Goal: Information Seeking & Learning: Learn about a topic

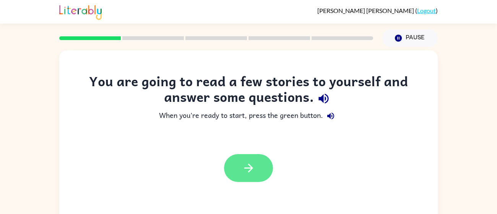
click at [258, 177] on button "button" at bounding box center [248, 168] width 49 height 28
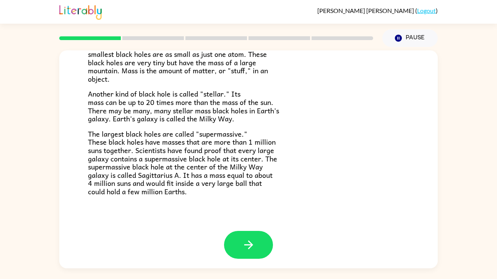
scroll to position [161, 0]
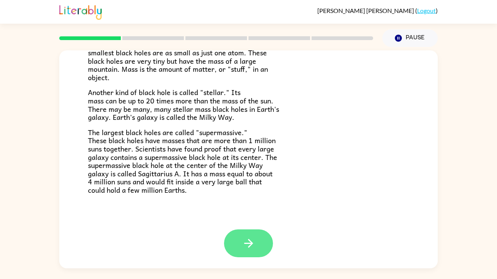
click at [258, 214] on button "button" at bounding box center [248, 244] width 49 height 28
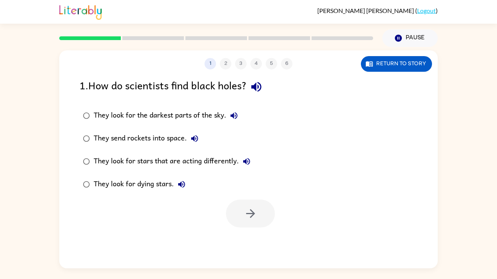
scroll to position [0, 0]
click at [154, 184] on div "They look for dying stars." at bounding box center [142, 184] width 96 height 15
click at [250, 214] on icon "button" at bounding box center [250, 213] width 13 height 13
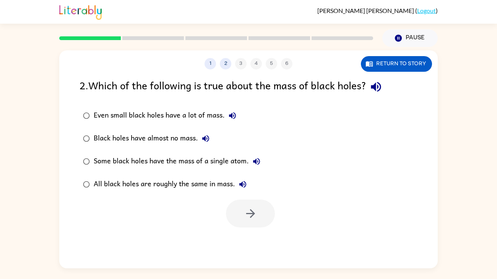
click at [235, 162] on div "Some black holes have the mass of a single atom." at bounding box center [179, 161] width 170 height 15
click at [229, 214] on button "button" at bounding box center [250, 214] width 49 height 28
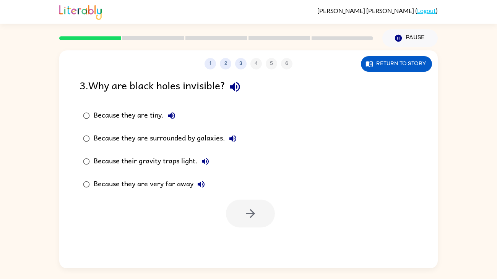
click at [191, 164] on div "Because their gravity traps light." at bounding box center [153, 161] width 119 height 15
click at [244, 214] on button "button" at bounding box center [250, 214] width 49 height 28
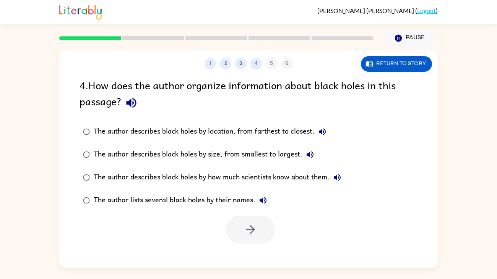
click at [269, 154] on div "The author describes black holes by size, from smallest to largest." at bounding box center [206, 154] width 224 height 15
click at [256, 180] on div "The author describes black holes by how much scientists know about them." at bounding box center [219, 177] width 251 height 15
click at [246, 214] on icon "button" at bounding box center [250, 229] width 13 height 13
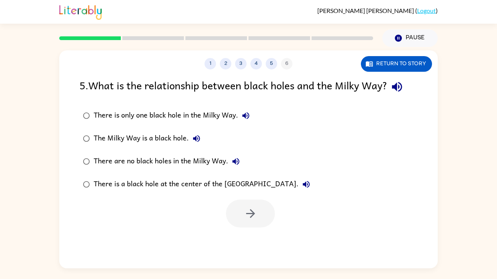
click at [244, 186] on div "There is a black hole at the center of the Milky Way." at bounding box center [204, 184] width 220 height 15
click at [244, 214] on icon "button" at bounding box center [250, 213] width 13 height 13
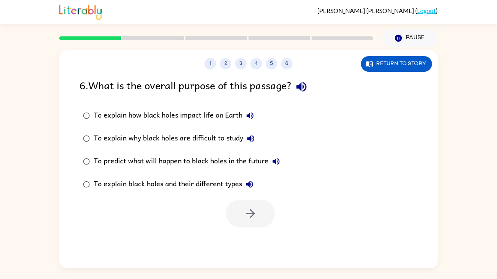
click at [233, 188] on div "To explain black holes and their different types" at bounding box center [176, 184] width 164 height 15
click at [246, 214] on button "button" at bounding box center [250, 214] width 49 height 28
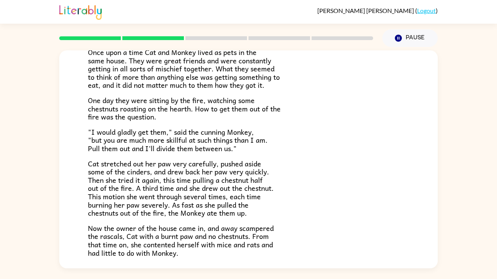
scroll to position [128, 0]
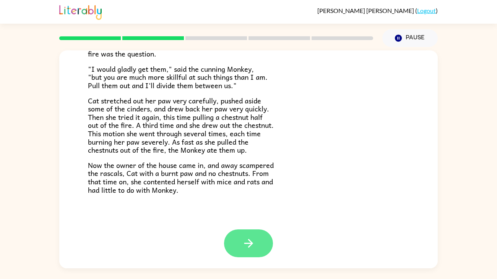
click at [244, 214] on icon "button" at bounding box center [248, 243] width 9 height 9
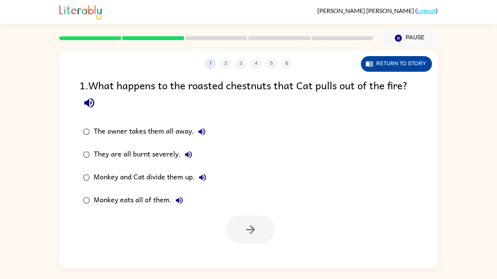
click at [403, 70] on button "Return to story" at bounding box center [396, 64] width 71 height 16
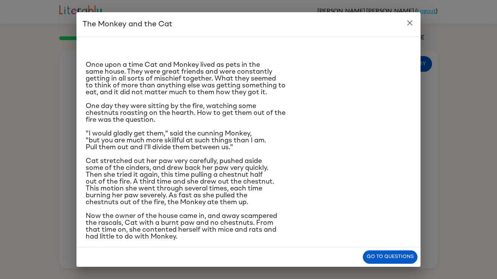
click at [411, 26] on icon "close" at bounding box center [409, 22] width 9 height 9
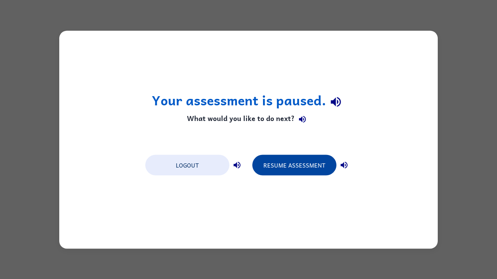
click at [286, 168] on button "Resume Assessment" at bounding box center [294, 165] width 84 height 21
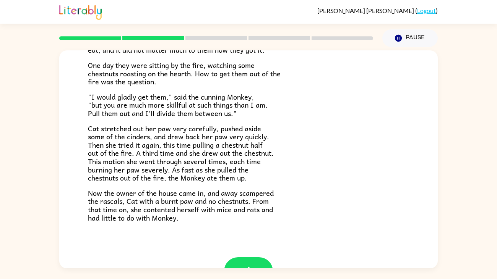
scroll to position [102, 0]
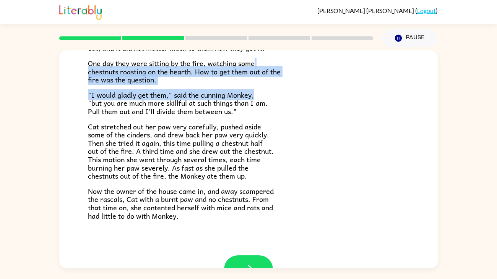
click at [329, 131] on p "Cat stretched out her paw very carefully, pushed aside some of the cinders, and…" at bounding box center [248, 152] width 321 height 58
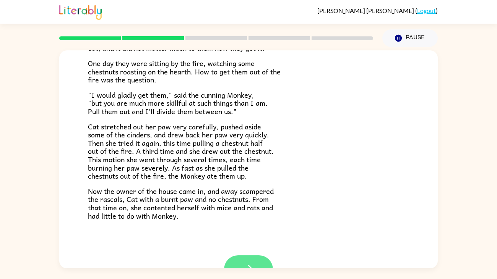
click at [248, 214] on icon "button" at bounding box center [248, 269] width 13 height 13
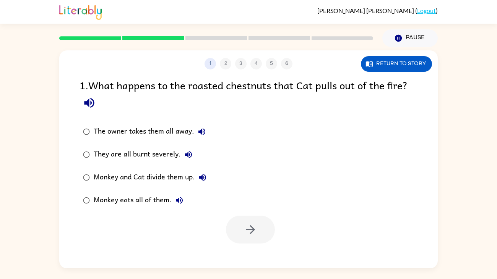
scroll to position [0, 0]
click at [144, 195] on div "Monkey eats all of them." at bounding box center [140, 200] width 93 height 15
click at [248, 214] on icon "button" at bounding box center [250, 229] width 13 height 13
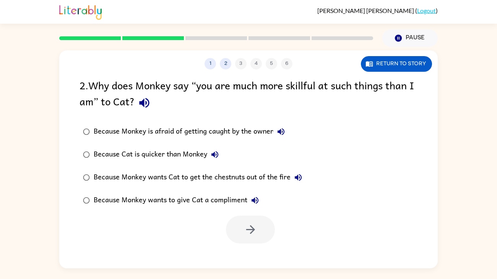
click at [188, 151] on div "Because Cat is quicker than Monkey" at bounding box center [158, 154] width 129 height 15
click at [248, 214] on icon "button" at bounding box center [250, 229] width 13 height 13
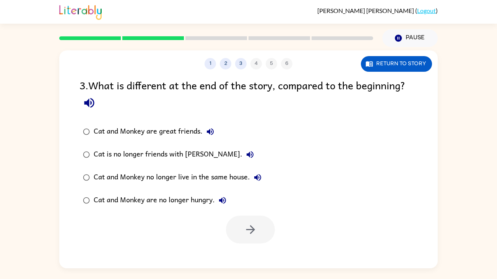
click at [246, 174] on div "Cat and Monkey no longer live in the same house." at bounding box center [180, 177] width 172 height 15
click at [247, 214] on icon "button" at bounding box center [250, 229] width 9 height 9
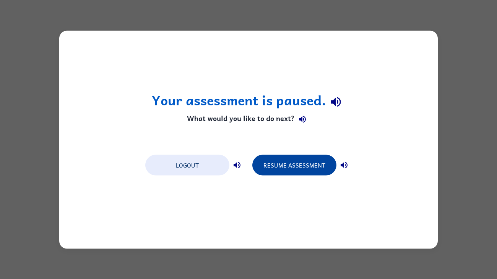
click at [315, 167] on button "Resume Assessment" at bounding box center [294, 165] width 84 height 21
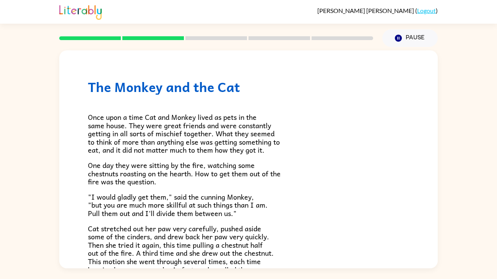
scroll to position [128, 0]
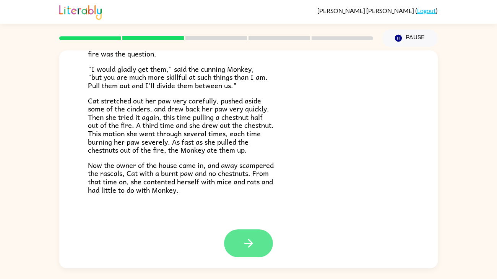
click at [252, 214] on icon "button" at bounding box center [248, 243] width 13 height 13
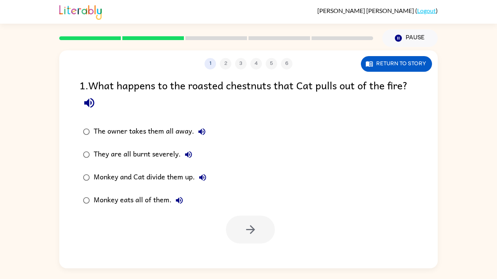
click at [142, 202] on div "Monkey eats all of them." at bounding box center [140, 200] width 93 height 15
click at [258, 214] on button "button" at bounding box center [250, 230] width 49 height 28
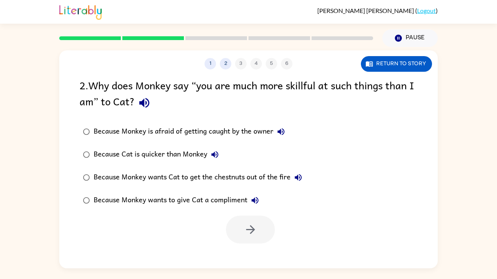
click at [183, 154] on div "Because Cat is quicker than Monkey" at bounding box center [158, 154] width 129 height 15
click at [224, 178] on div "Because Monkey wants Cat to get the chestnuts out of the fire" at bounding box center [200, 177] width 212 height 15
click at [246, 214] on icon "button" at bounding box center [250, 229] width 13 height 13
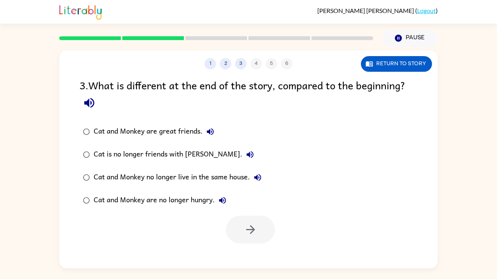
click at [206, 180] on div "Cat and Monkey no longer live in the same house." at bounding box center [180, 177] width 172 height 15
click at [245, 214] on icon "button" at bounding box center [250, 229] width 13 height 13
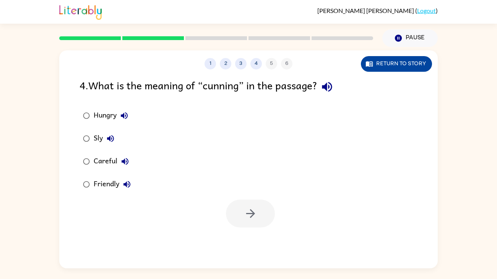
click at [413, 68] on button "Return to story" at bounding box center [396, 64] width 71 height 16
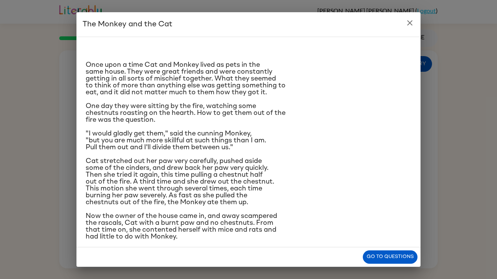
scroll to position [6, 0]
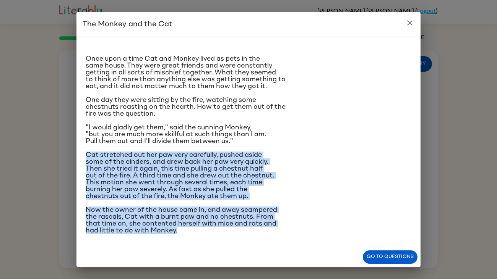
drag, startPoint x: 86, startPoint y: 154, endPoint x: 243, endPoint y: 227, distance: 173.5
click at [243, 214] on div "​​Once upon a time Cat and Monkey lived as pets in the same house. They were gr…" at bounding box center [249, 135] width 326 height 197
click at [245, 214] on span "Now the owner of the house came in, and away scampered the rascals, Cat with a …" at bounding box center [181, 221] width 191 height 28
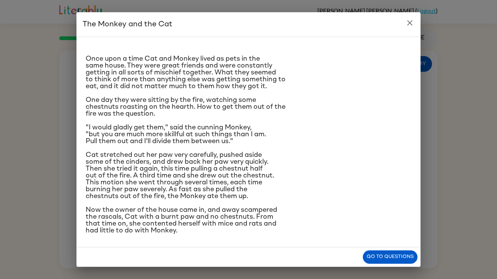
scroll to position [0, 0]
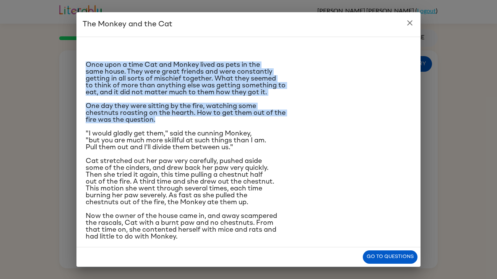
drag, startPoint x: 87, startPoint y: 64, endPoint x: 282, endPoint y: 118, distance: 203.1
click at [282, 118] on div "​​Once upon a time Cat and Monkey lived as pets in the same house. They were gr…" at bounding box center [249, 141] width 326 height 197
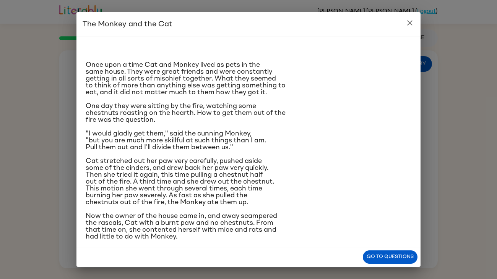
click at [255, 129] on div "​​Once upon a time Cat and Monkey lived as pets in the same house. They were gr…" at bounding box center [249, 141] width 326 height 197
click at [253, 128] on div "​​Once upon a time Cat and Monkey lived as pets in the same house. They were gr…" at bounding box center [249, 141] width 326 height 197
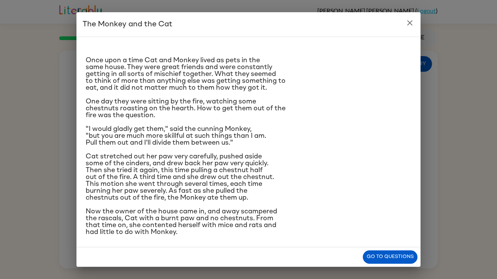
scroll to position [6, 0]
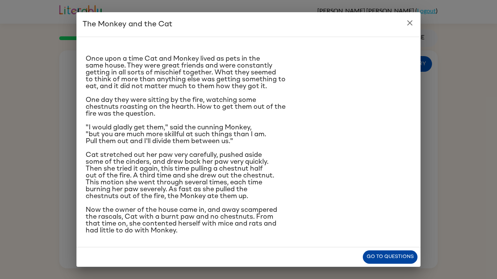
click at [386, 214] on button "Go to questions" at bounding box center [390, 257] width 55 height 13
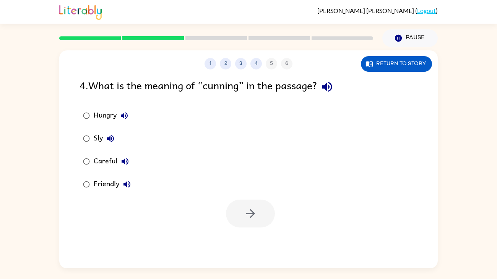
click at [113, 163] on div "Careful" at bounding box center [113, 161] width 39 height 15
click at [244, 214] on button "button" at bounding box center [250, 214] width 49 height 28
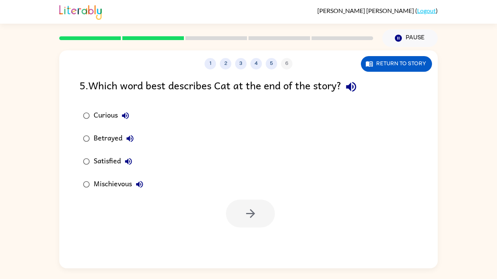
click at [94, 134] on div "Betrayed" at bounding box center [116, 138] width 44 height 15
click at [243, 214] on button "button" at bounding box center [250, 214] width 49 height 28
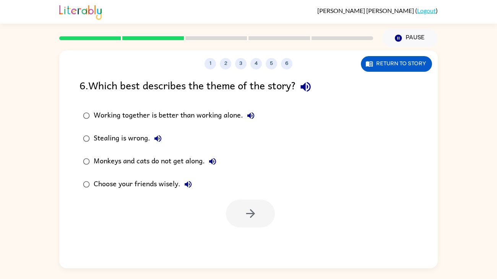
click at [144, 113] on div "Working together is better than working alone." at bounding box center [176, 115] width 165 height 15
click at [251, 214] on icon "button" at bounding box center [250, 213] width 9 height 9
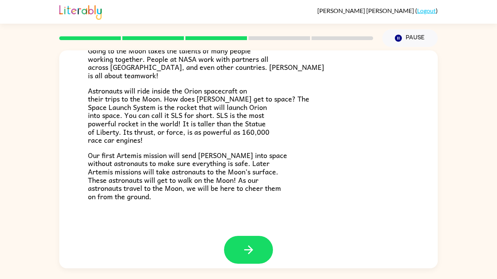
scroll to position [140, 0]
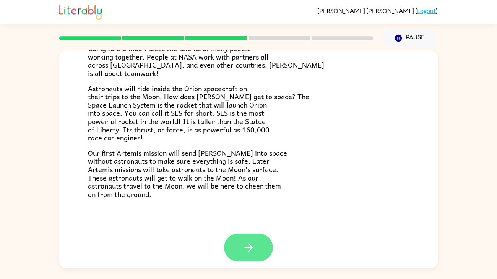
click at [254, 214] on icon "button" at bounding box center [248, 247] width 13 height 13
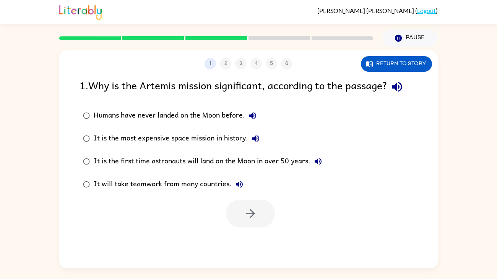
scroll to position [0, 0]
click at [208, 168] on div "It is the first time astronauts will land on the Moon in over 50 years." at bounding box center [210, 161] width 232 height 15
click at [242, 214] on button "button" at bounding box center [250, 214] width 49 height 28
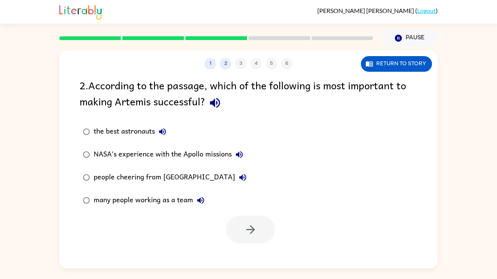
click at [132, 158] on div "NASA’s experience with the Apollo missions" at bounding box center [170, 154] width 153 height 15
click at [245, 214] on icon "button" at bounding box center [250, 229] width 13 height 13
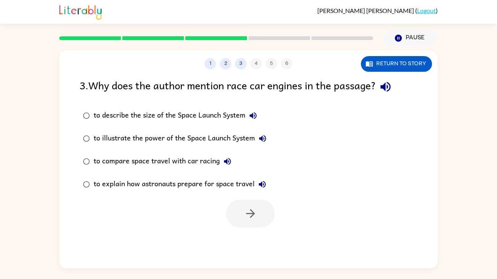
click at [174, 141] on div "to illustrate the power of the Space Launch System" at bounding box center [182, 138] width 177 height 15
click at [245, 214] on button "button" at bounding box center [250, 214] width 49 height 28
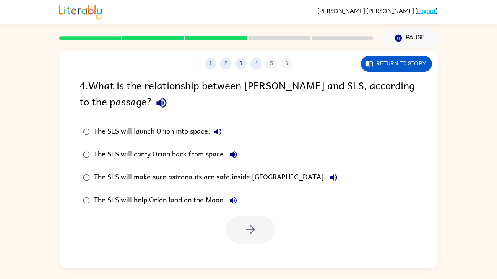
click at [167, 130] on div "The SLS will launch Orion into space." at bounding box center [160, 131] width 132 height 15
click at [251, 214] on button "button" at bounding box center [250, 230] width 49 height 28
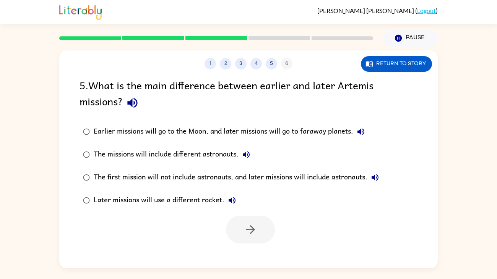
click at [229, 133] on div "Earlier missions will go to the Moon, and later missions will go to faraway pla…" at bounding box center [231, 131] width 275 height 15
click at [257, 214] on button "button" at bounding box center [250, 230] width 49 height 28
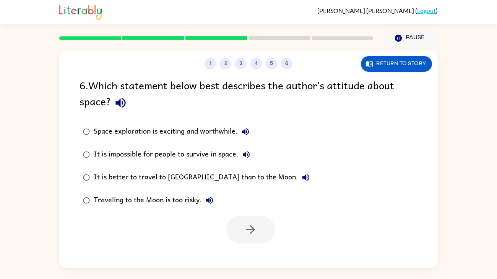
click at [222, 130] on div "Space exploration is exciting and worthwhile." at bounding box center [173, 131] width 159 height 15
click at [235, 214] on button "button" at bounding box center [250, 230] width 49 height 28
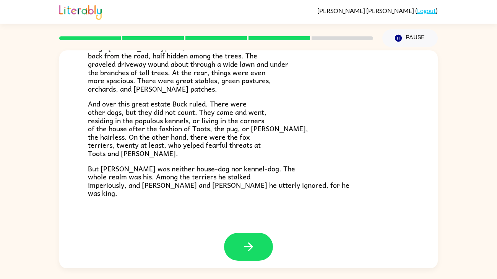
scroll to position [146, 0]
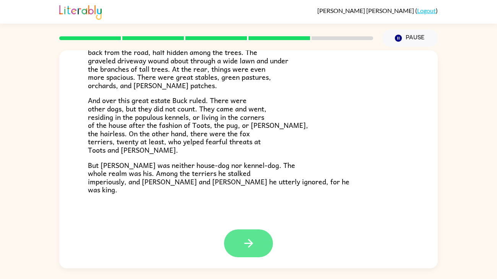
click at [245, 214] on icon "button" at bounding box center [248, 243] width 9 height 9
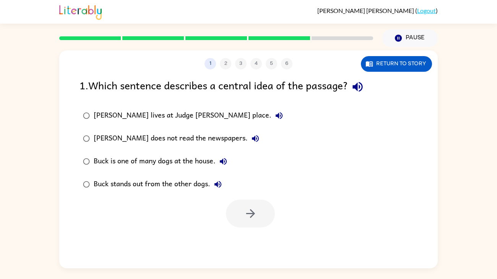
scroll to position [0, 0]
click at [117, 162] on div "Buck is one of many dogs at the house." at bounding box center [162, 161] width 137 height 15
click at [157, 139] on div "Buck does not read the newspapers." at bounding box center [178, 138] width 169 height 15
click at [156, 165] on div "Buck is one of many dogs at the house." at bounding box center [162, 161] width 137 height 15
click at [159, 192] on div "Buck stands out from the other dogs." at bounding box center [160, 184] width 132 height 15
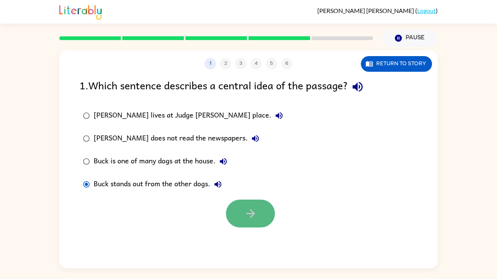
click at [239, 214] on button "button" at bounding box center [250, 214] width 49 height 28
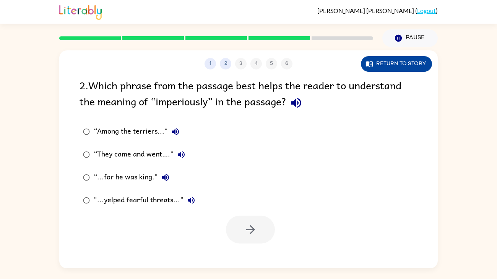
click at [422, 66] on button "Return to story" at bounding box center [396, 64] width 71 height 16
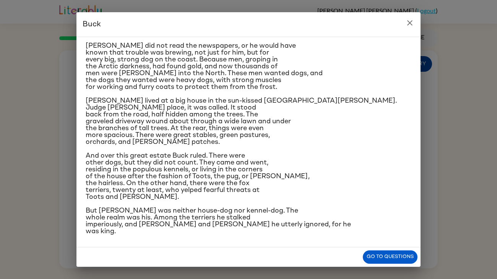
scroll to position [20, 0]
click at [409, 26] on icon "close" at bounding box center [409, 22] width 9 height 9
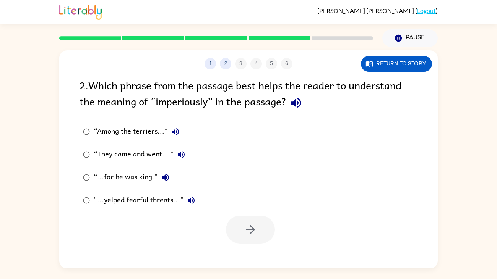
click at [145, 174] on div "“...for he was king."" at bounding box center [133, 177] width 79 height 15
click at [242, 214] on button "button" at bounding box center [250, 230] width 49 height 28
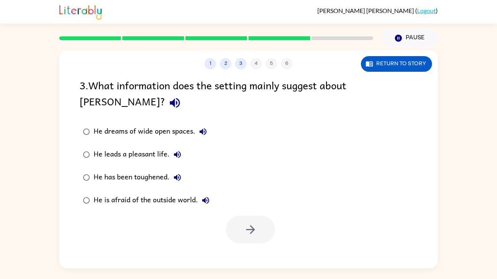
click at [164, 147] on div "He leads a pleasant life." at bounding box center [139, 154] width 91 height 15
click at [250, 214] on icon "button" at bounding box center [250, 229] width 13 height 13
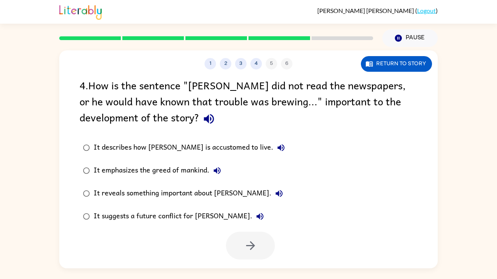
click at [190, 171] on div "It emphasizes the greed of mankind." at bounding box center [159, 170] width 131 height 15
click at [248, 214] on icon "button" at bounding box center [250, 245] width 13 height 13
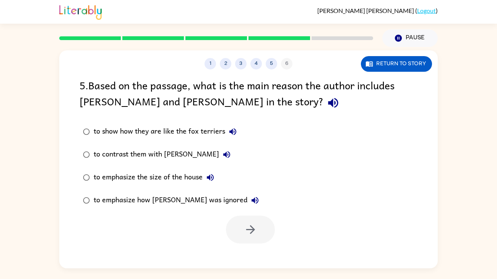
click at [164, 158] on div "to contrast them with Buck" at bounding box center [164, 154] width 141 height 15
click at [244, 214] on icon "button" at bounding box center [250, 229] width 13 height 13
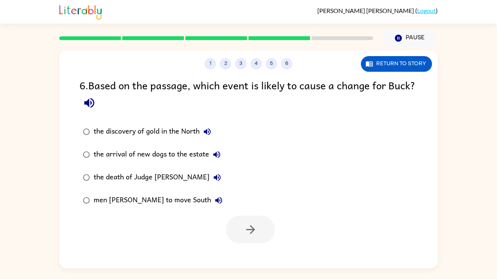
click at [185, 128] on div "the discovery of gold in the North" at bounding box center [154, 131] width 121 height 15
click at [249, 214] on button "button" at bounding box center [250, 230] width 49 height 28
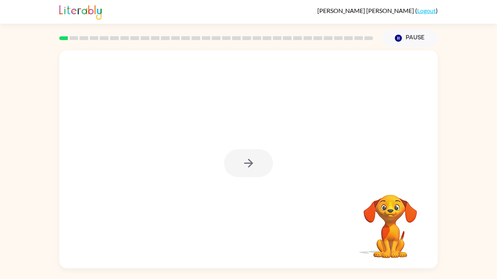
click at [248, 170] on div at bounding box center [248, 163] width 49 height 28
click at [248, 164] on icon "button" at bounding box center [248, 163] width 9 height 9
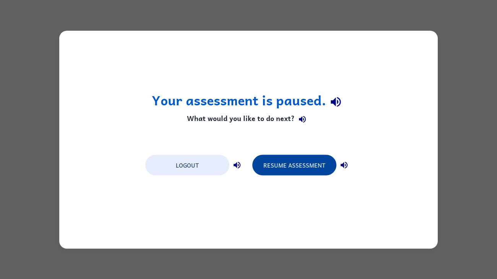
click at [281, 167] on button "Resume Assessment" at bounding box center [294, 165] width 84 height 21
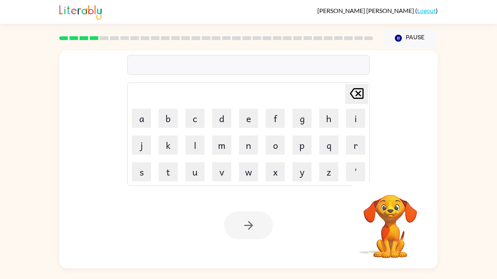
click at [241, 71] on div at bounding box center [248, 65] width 242 height 20
click at [237, 68] on div at bounding box center [248, 65] width 242 height 20
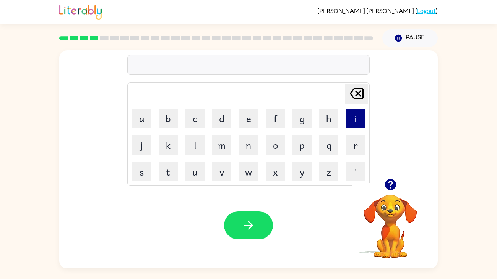
click at [349, 123] on button "i" at bounding box center [355, 118] width 19 height 19
click at [251, 149] on button "n" at bounding box center [248, 145] width 19 height 19
type button "n"
click at [239, 136] on button "n" at bounding box center [248, 145] width 19 height 19
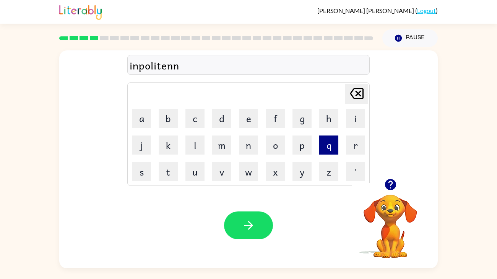
click at [239, 136] on button "n" at bounding box center [248, 145] width 19 height 19
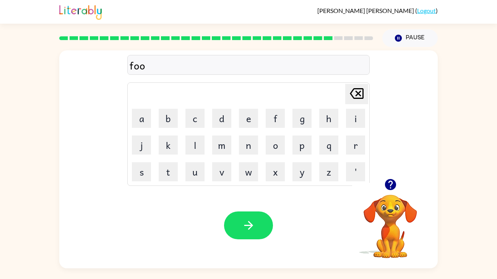
click at [392, 183] on icon "button" at bounding box center [389, 184] width 11 height 11
click at [387, 183] on icon "button" at bounding box center [389, 184] width 11 height 11
